Goal: Information Seeking & Learning: Learn about a topic

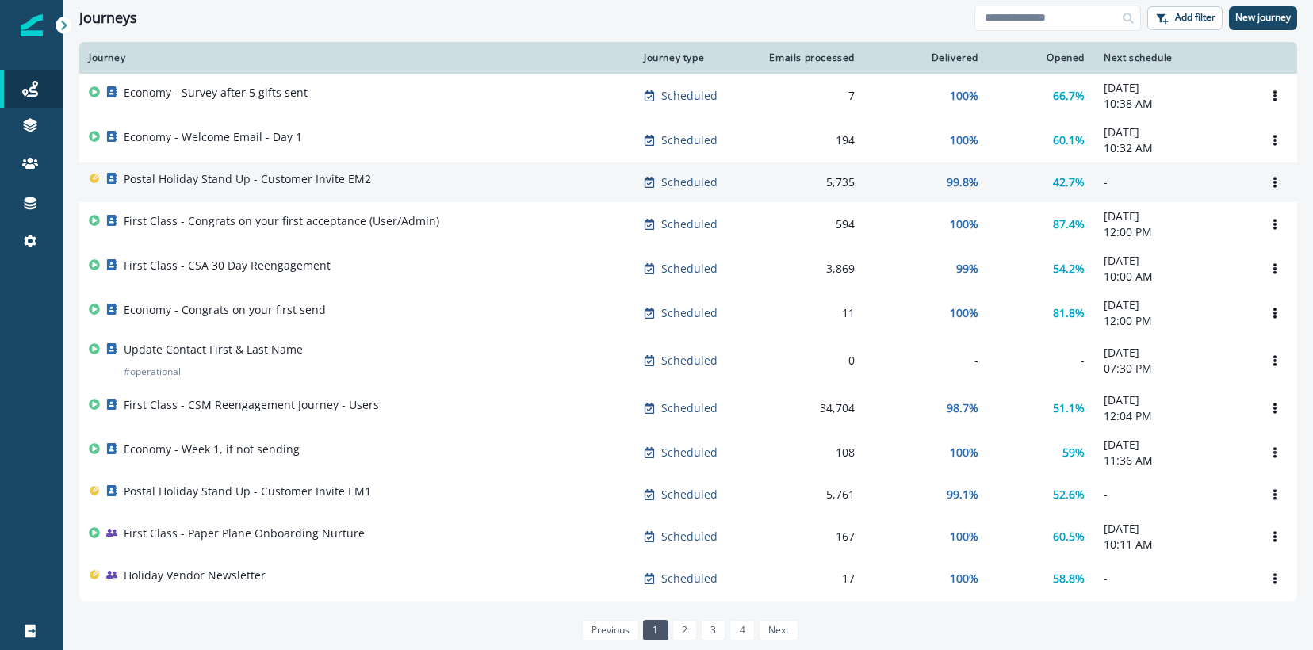
click at [260, 189] on div "Postal Holiday Stand Up - Customer Invite EM2" at bounding box center [247, 182] width 247 height 22
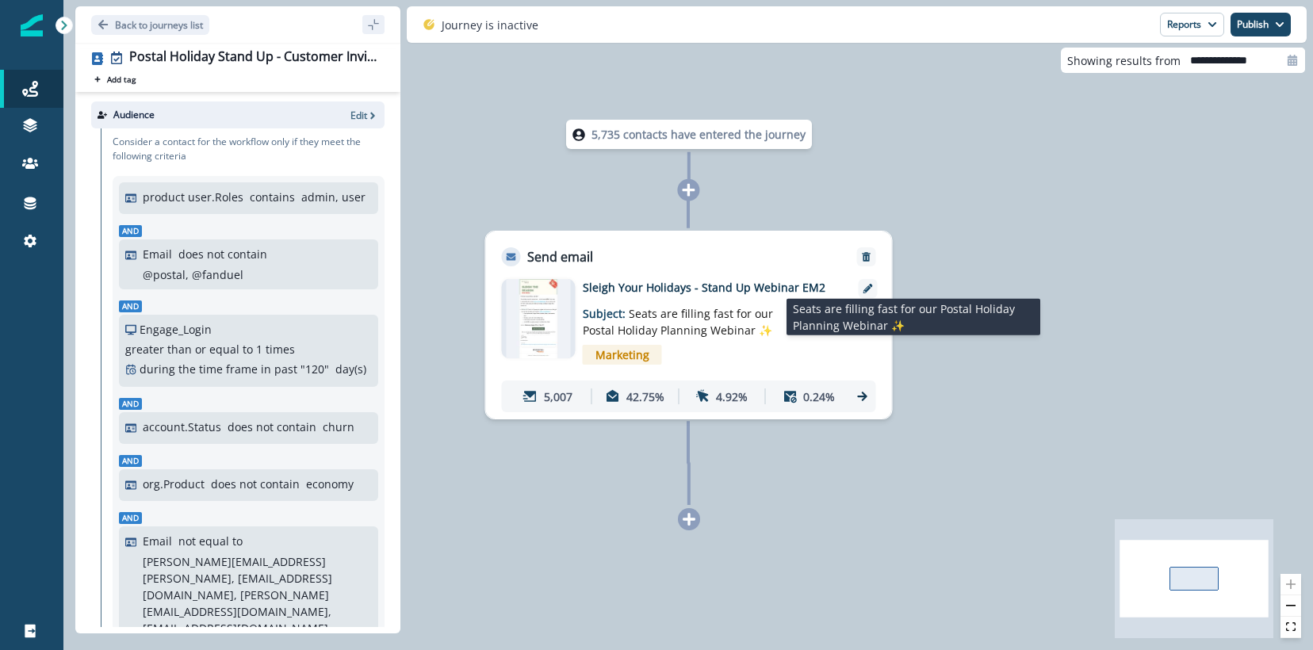
click at [680, 325] on span "Seats are filling fast for our Postal Holiday Planning Webinar ✨" at bounding box center [678, 322] width 190 height 32
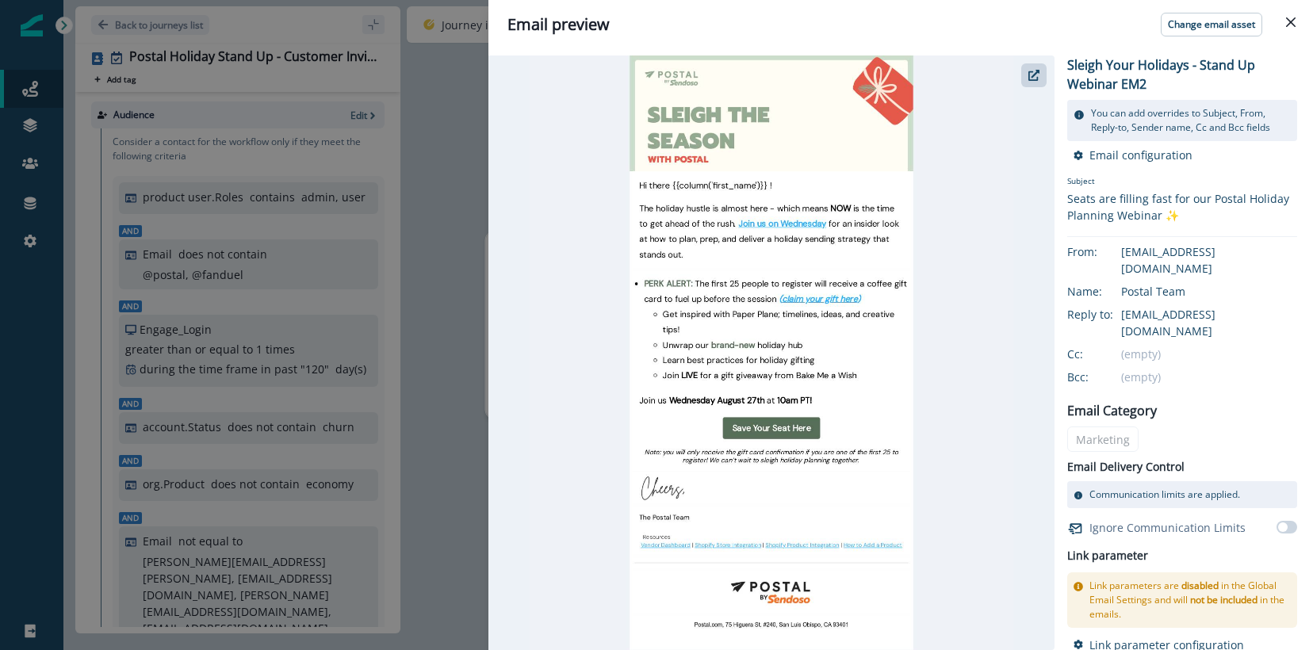
click at [1116, 208] on div "Seats are filling fast for our Postal Holiday Planning Webinar ✨" at bounding box center [1182, 206] width 230 height 33
copy p "Subject"
click at [228, 71] on div "Email preview Change email asset Sleigh Your Holidays - Stand Up Webinar EM2 Yo…" at bounding box center [656, 325] width 1313 height 650
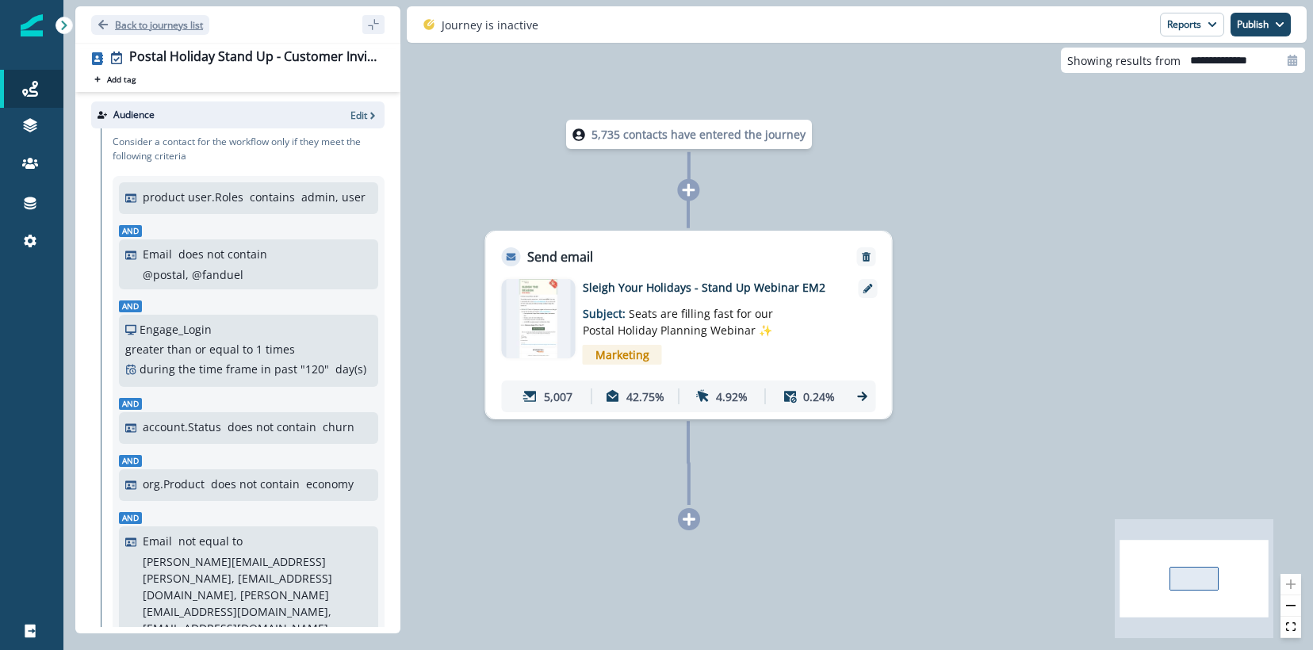
click at [130, 29] on p "Back to journeys list" at bounding box center [159, 24] width 88 height 13
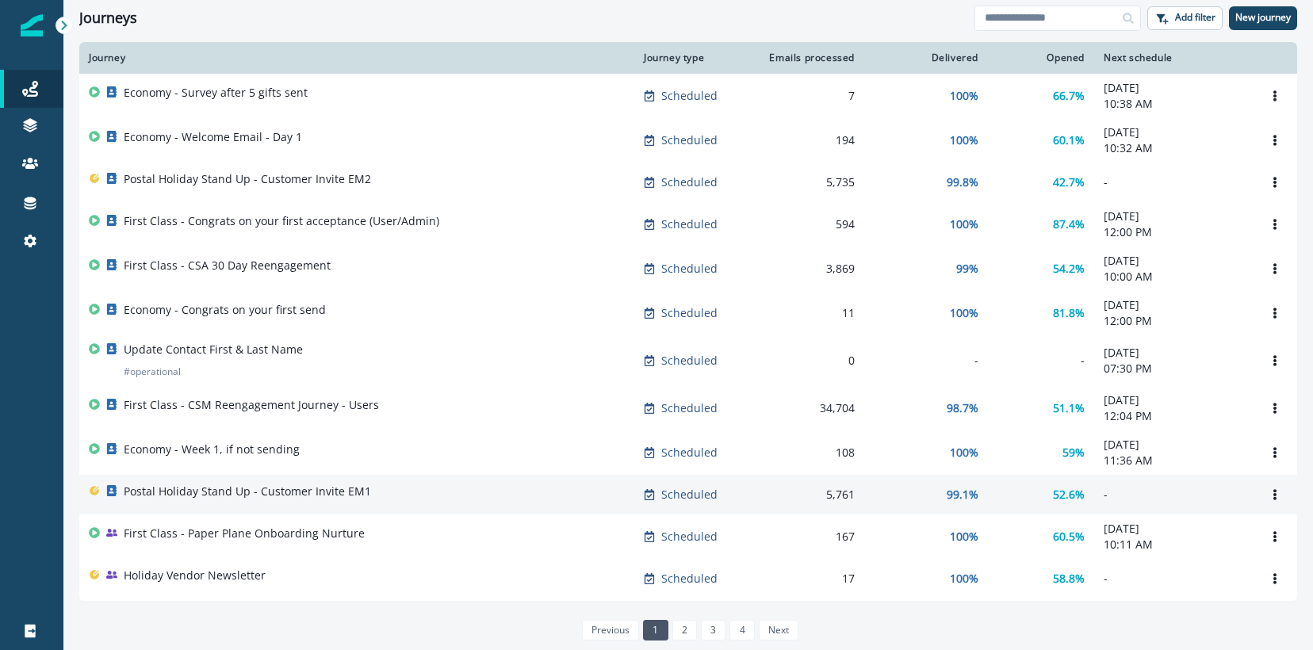
click at [248, 492] on p "Postal Holiday Stand Up - Customer Invite EM1" at bounding box center [247, 492] width 247 height 16
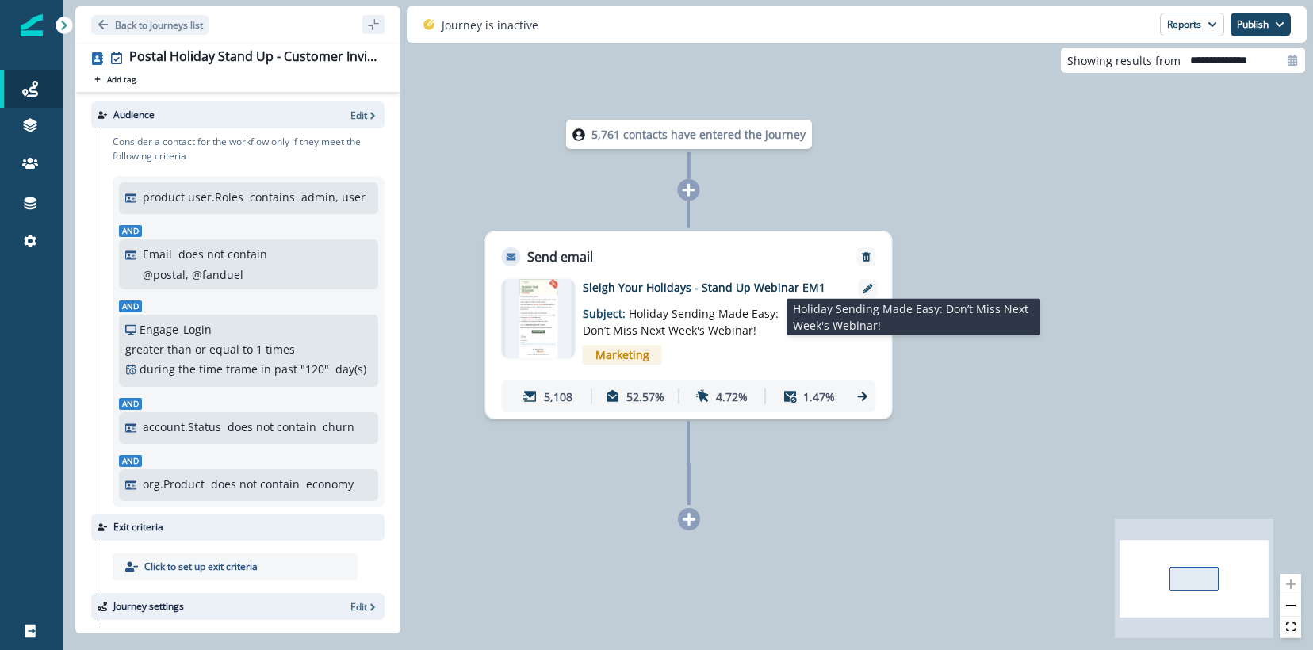
drag, startPoint x: 623, startPoint y: 311, endPoint x: 757, endPoint y: 335, distance: 136.2
click at [757, 335] on p "Subject: Holiday Sending Made Easy: Don’t Miss Next Week's Webinar!" at bounding box center [682, 317] width 198 height 43
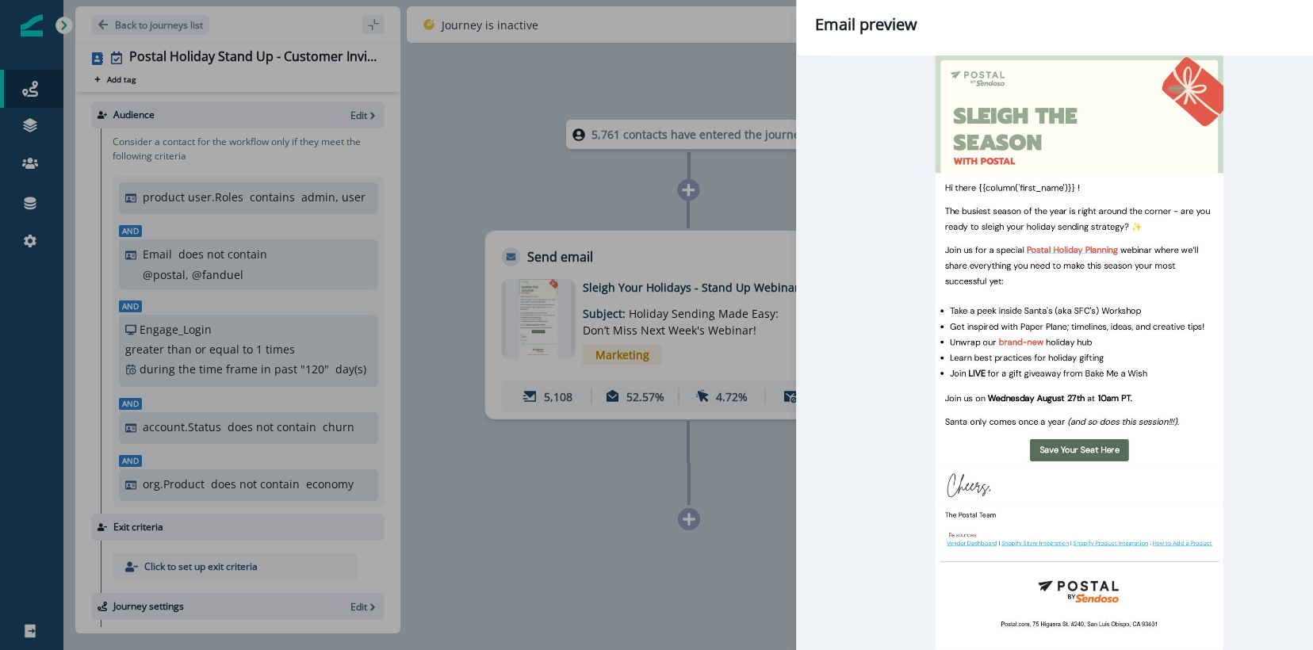
click at [761, 335] on div "Email preview Change email asset Sleigh Your Holidays - Stand Up Webinar EM1 Yo…" at bounding box center [656, 325] width 1313 height 650
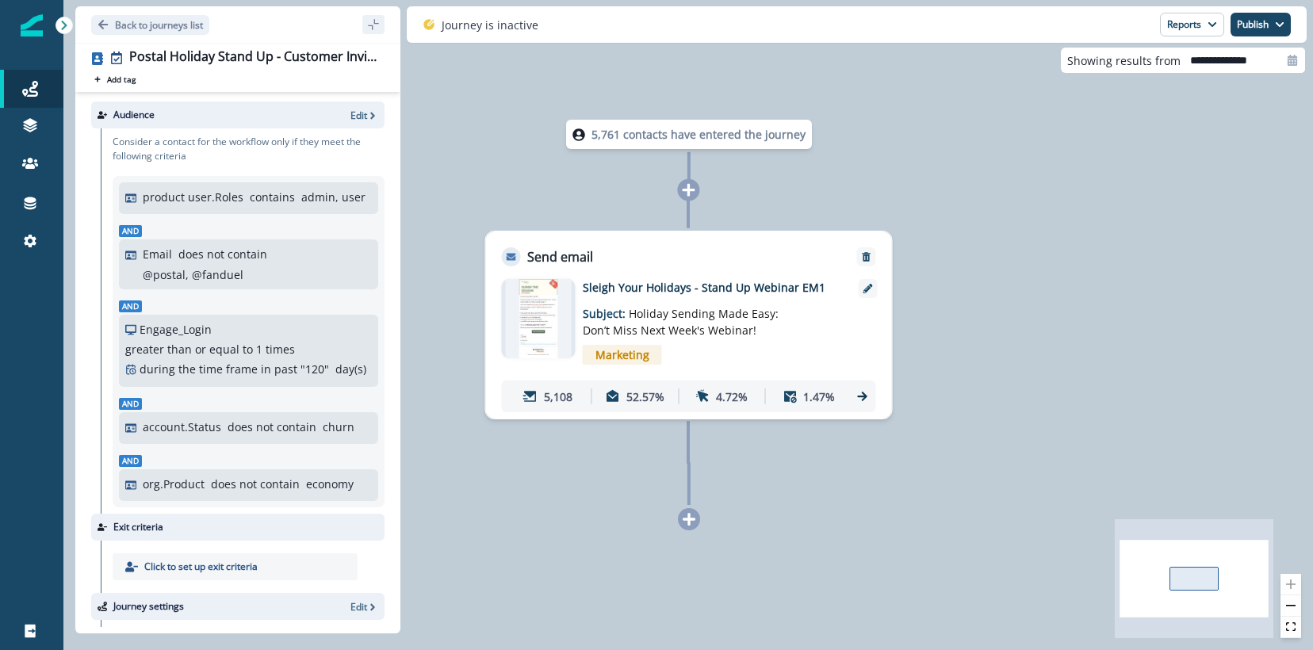
click at [703, 281] on p "Sleigh Your Holidays - Stand Up Webinar EM1" at bounding box center [710, 287] width 254 height 17
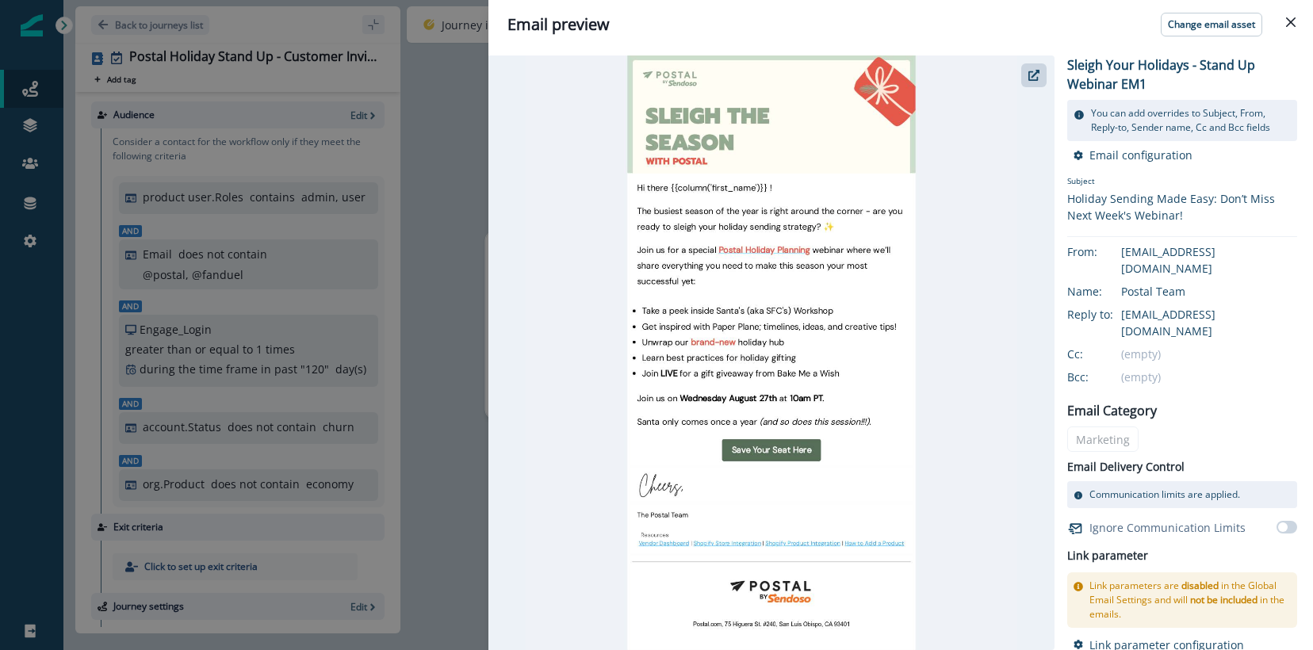
click at [1121, 211] on div "Holiday Sending Made Easy: Don’t Miss Next Week's Webinar!" at bounding box center [1182, 206] width 230 height 33
copy p "Subject"
